Goal: Information Seeking & Learning: Learn about a topic

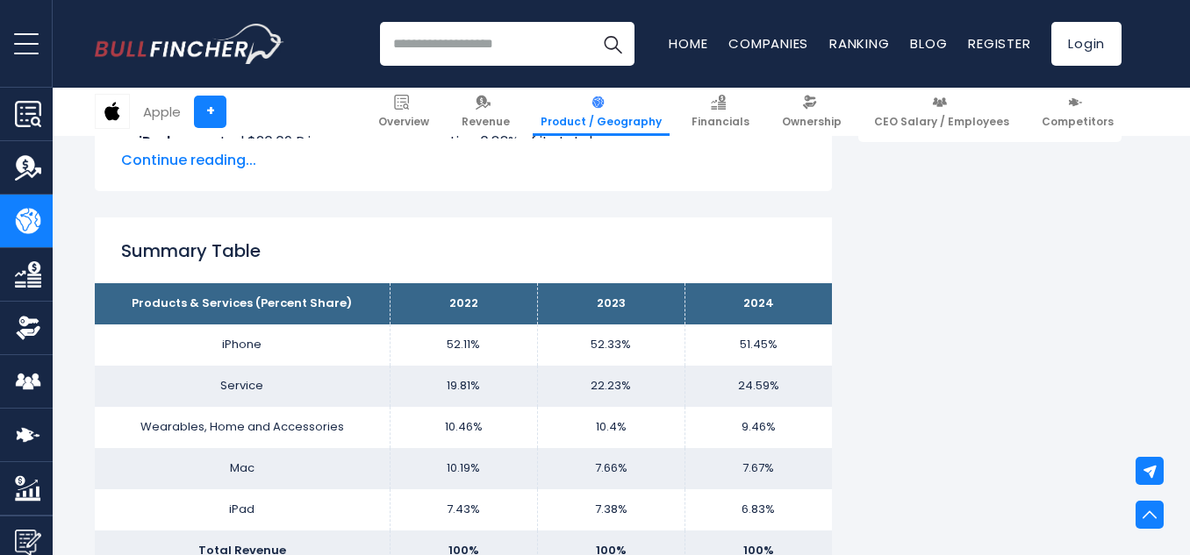
scroll to position [1141, 0]
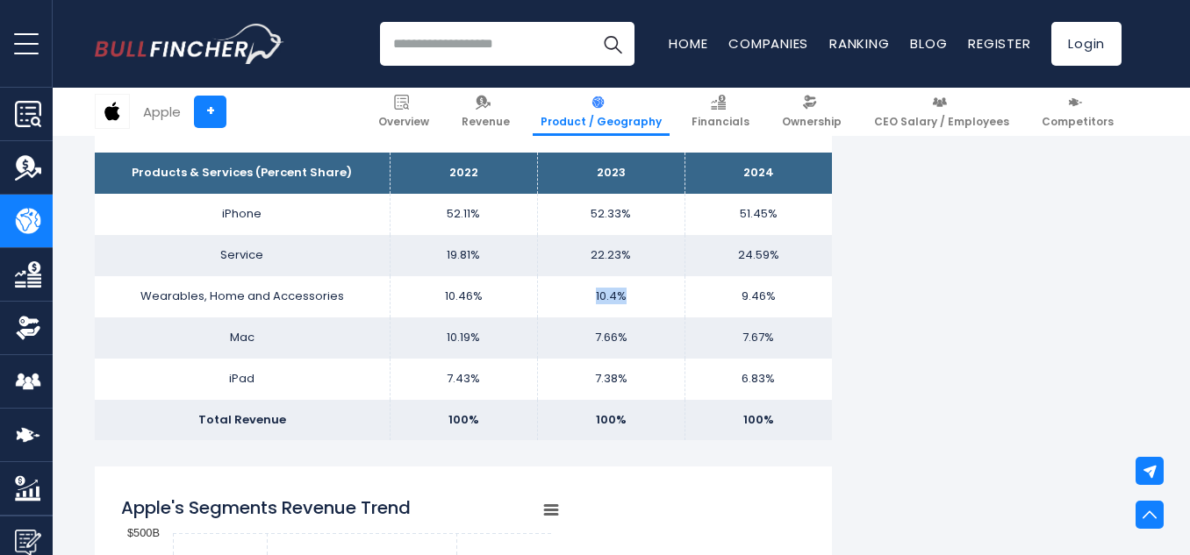
drag, startPoint x: 597, startPoint y: 294, endPoint x: 626, endPoint y: 294, distance: 29.0
click at [626, 294] on td "10.4%" at bounding box center [610, 296] width 147 height 41
drag, startPoint x: 593, startPoint y: 341, endPoint x: 639, endPoint y: 339, distance: 45.7
click at [639, 339] on td "7.66%" at bounding box center [610, 338] width 147 height 41
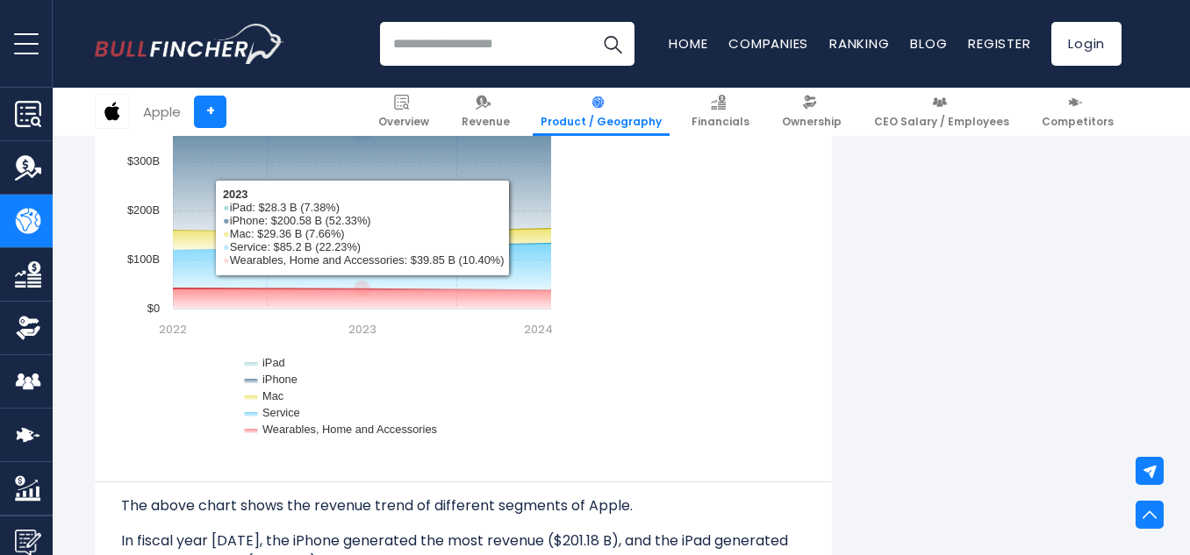
scroll to position [1580, 0]
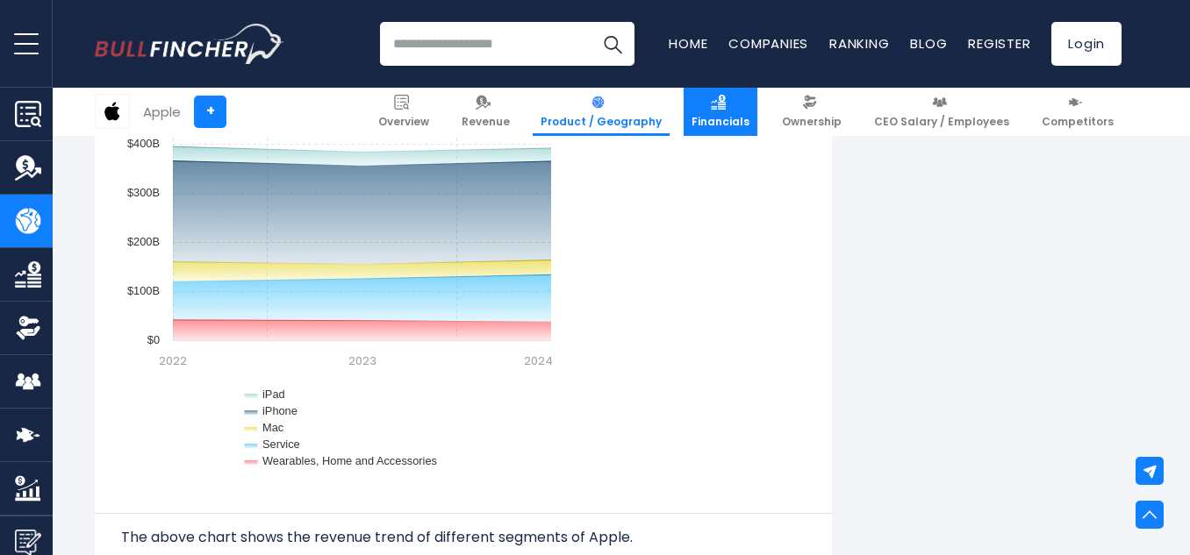
click at [734, 112] on link "Financials" at bounding box center [721, 112] width 74 height 48
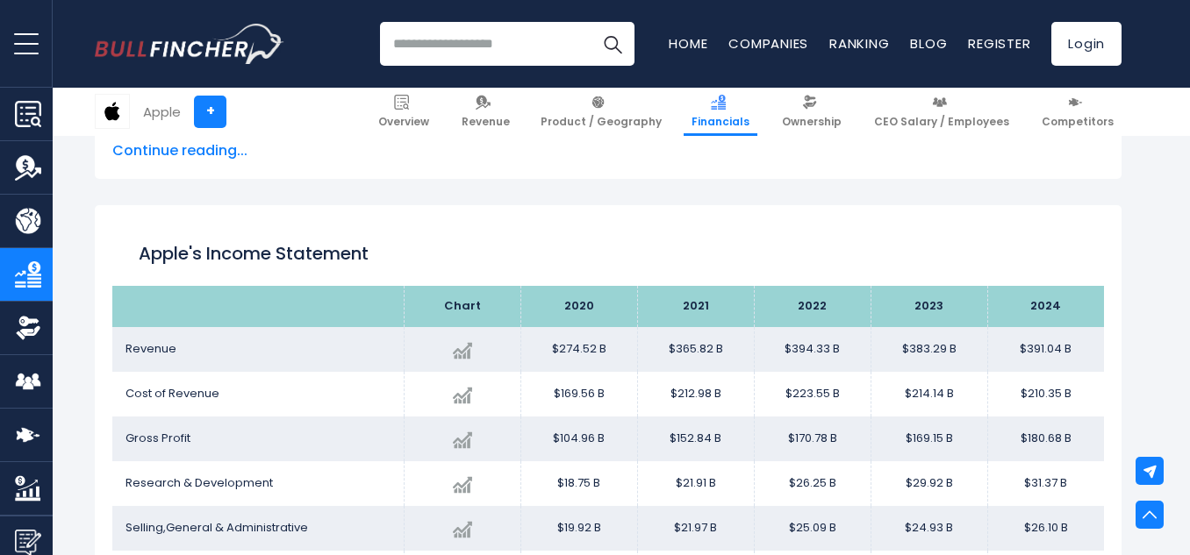
scroll to position [863, 0]
